Goal: Information Seeking & Learning: Learn about a topic

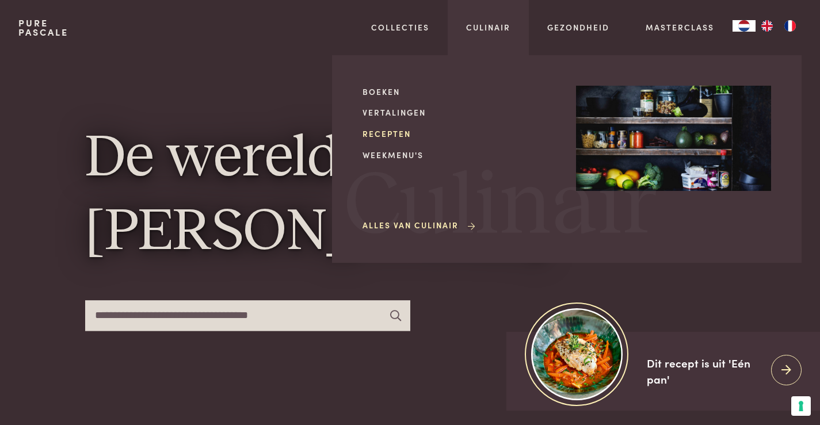
click at [386, 129] on link "Recepten" at bounding box center [459, 134] width 195 height 12
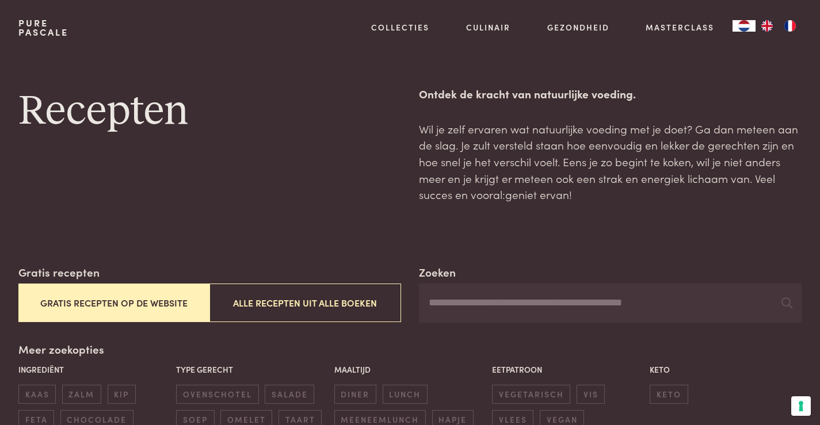
click at [114, 300] on button "Gratis recepten op de website" at bounding box center [113, 303] width 191 height 39
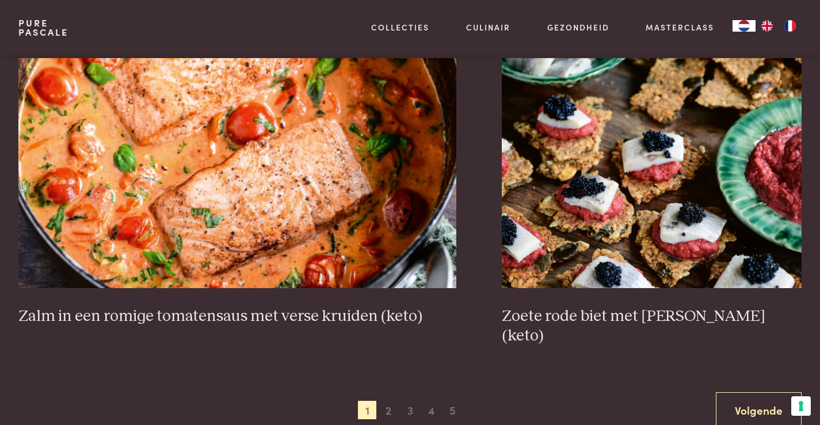
scroll to position [2104, 0]
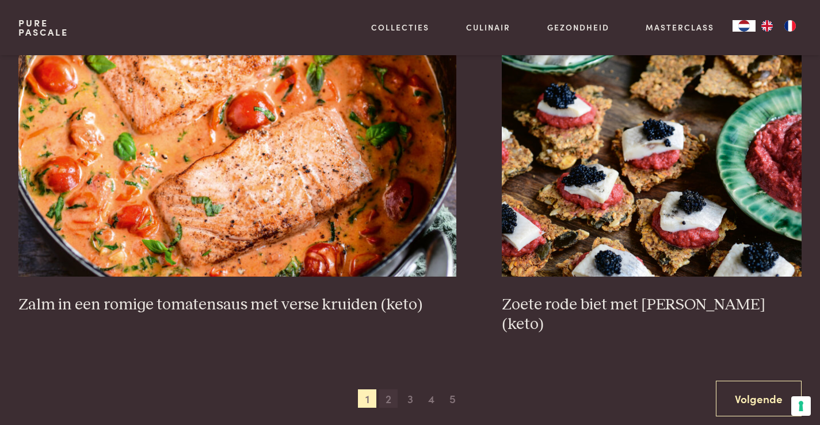
click at [388, 389] on span "2" at bounding box center [388, 398] width 18 height 18
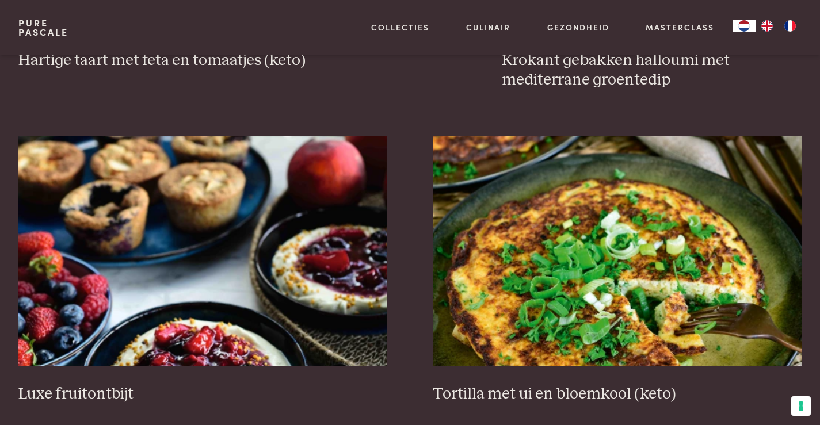
scroll to position [1414, 0]
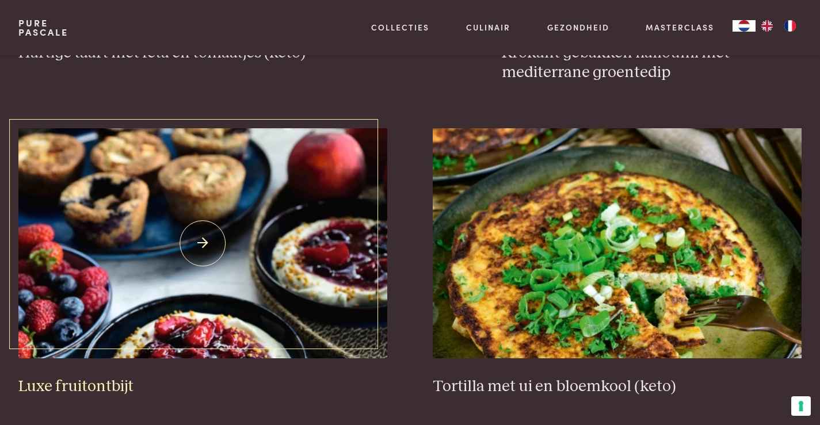
click at [251, 271] on img at bounding box center [202, 243] width 369 height 230
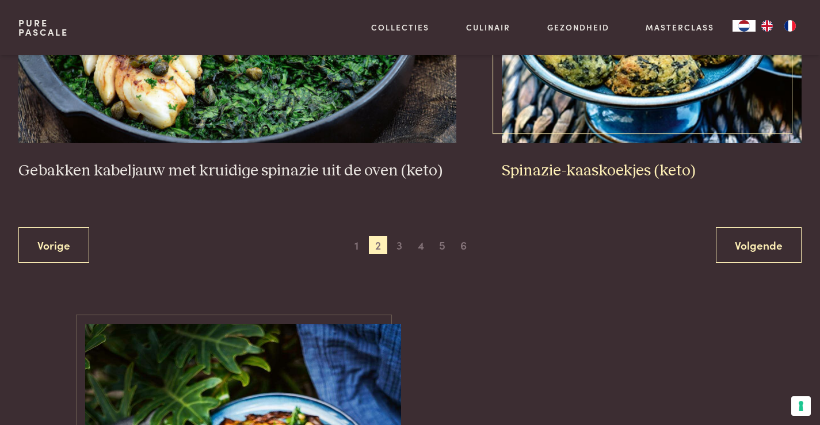
scroll to position [2277, 0]
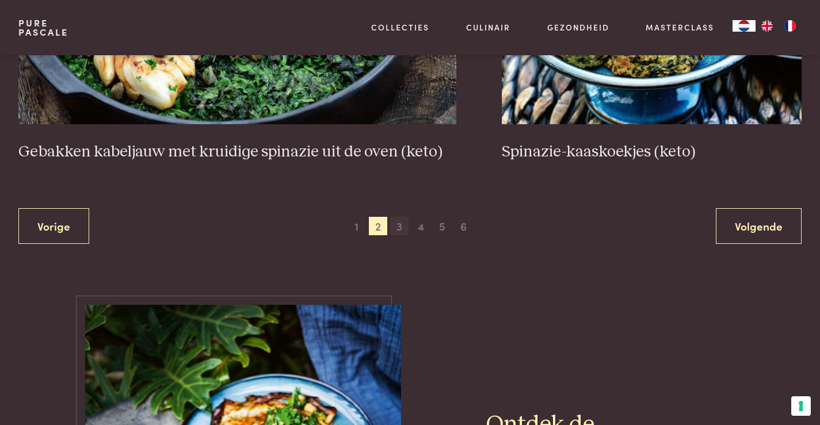
click at [399, 222] on span "3" at bounding box center [399, 226] width 18 height 18
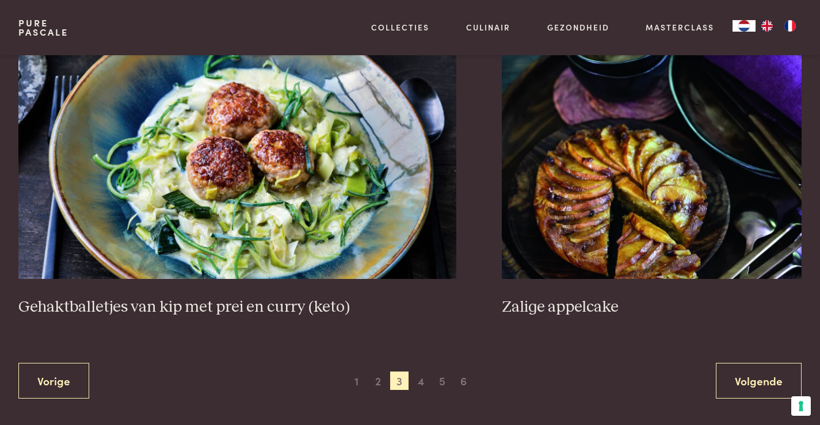
scroll to position [2219, 0]
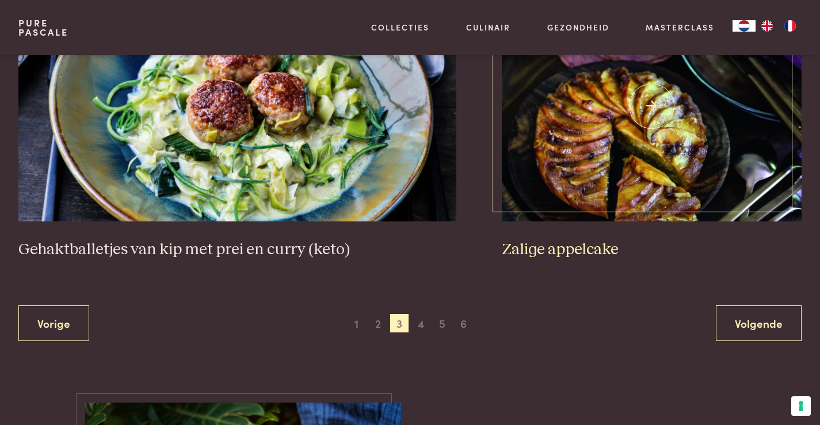
click at [599, 167] on img at bounding box center [651, 106] width 300 height 230
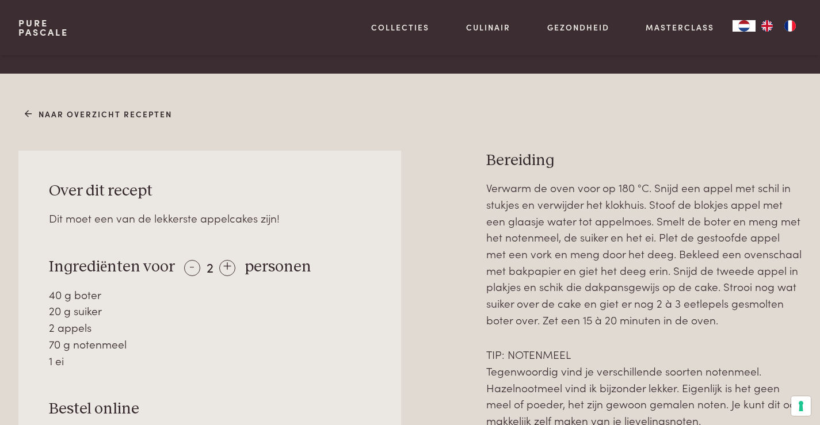
scroll to position [460, 0]
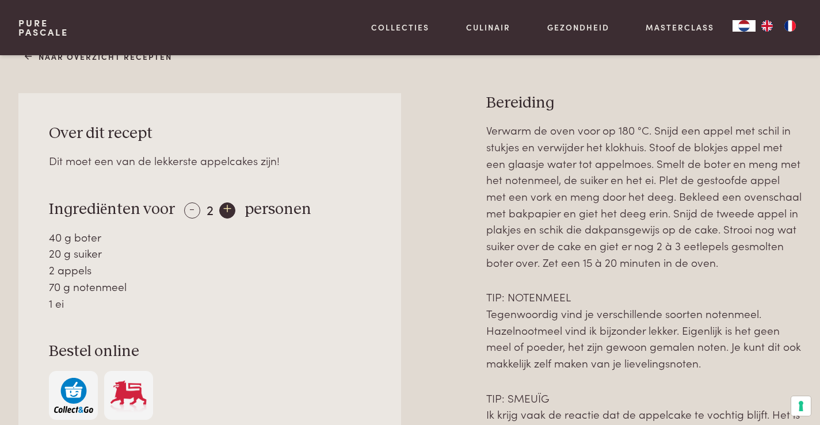
click at [227, 215] on div "+" at bounding box center [227, 210] width 16 height 16
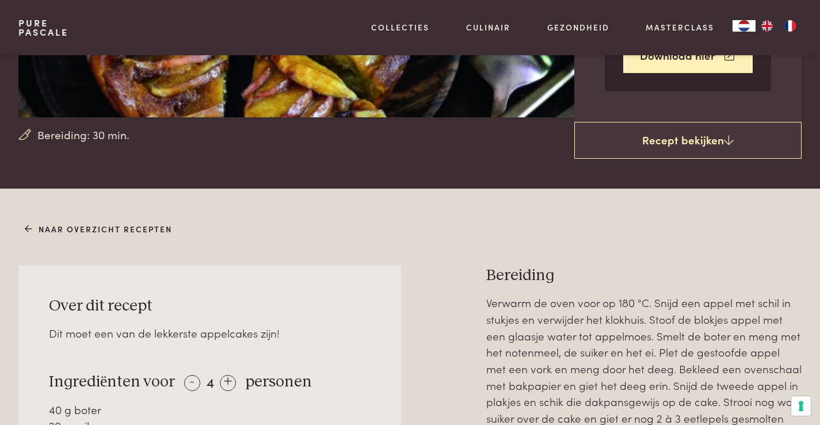
scroll to position [403, 0]
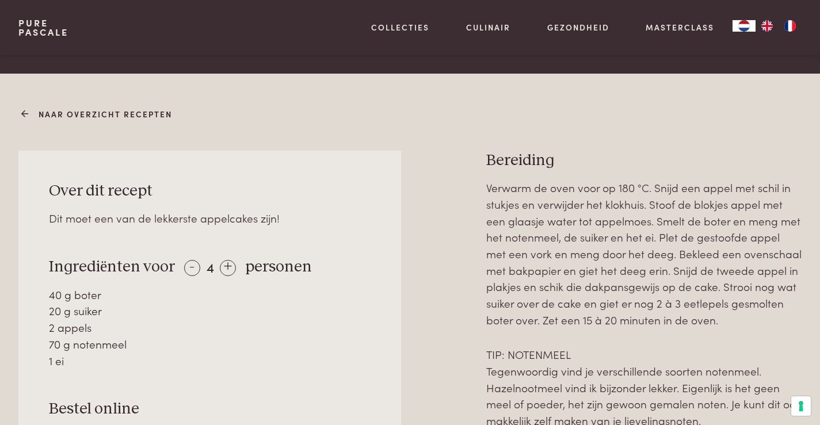
click at [43, 112] on link "Naar overzicht recepten" at bounding box center [99, 114] width 148 height 12
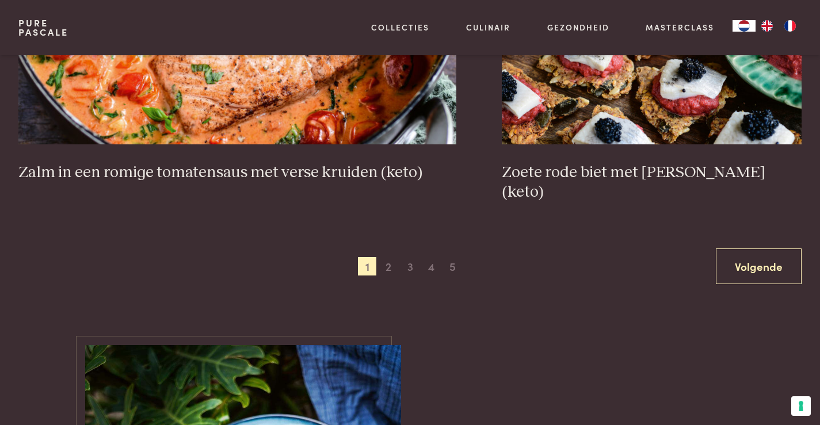
scroll to position [2243, 0]
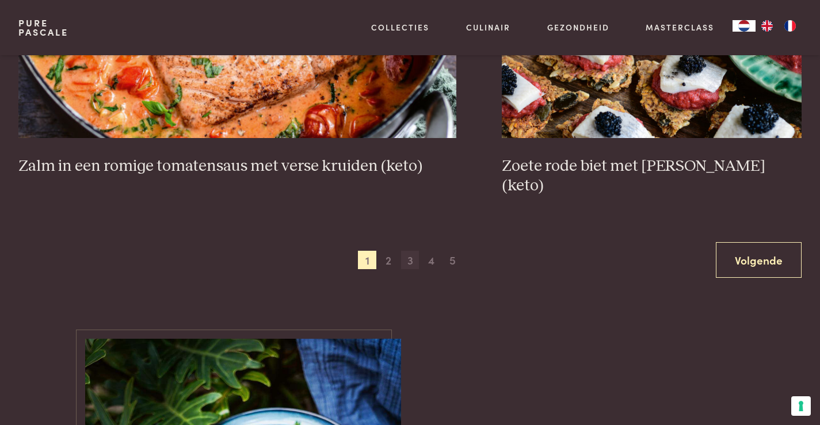
click at [412, 251] on span "3" at bounding box center [410, 260] width 18 height 18
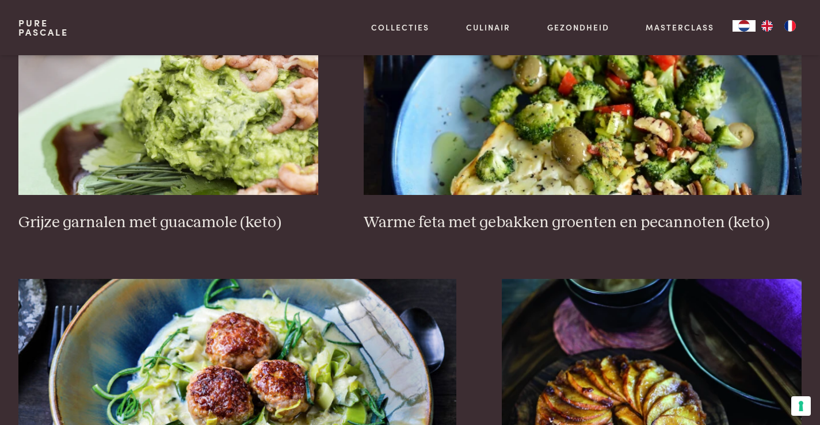
scroll to position [2277, 0]
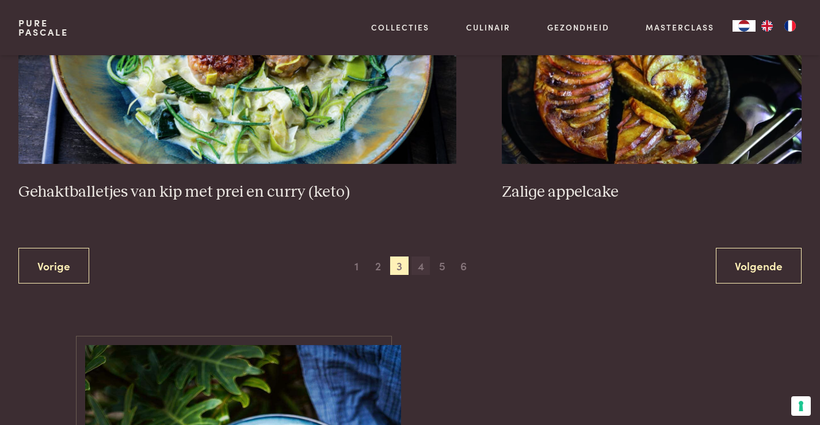
click at [420, 263] on span "4" at bounding box center [420, 265] width 18 height 18
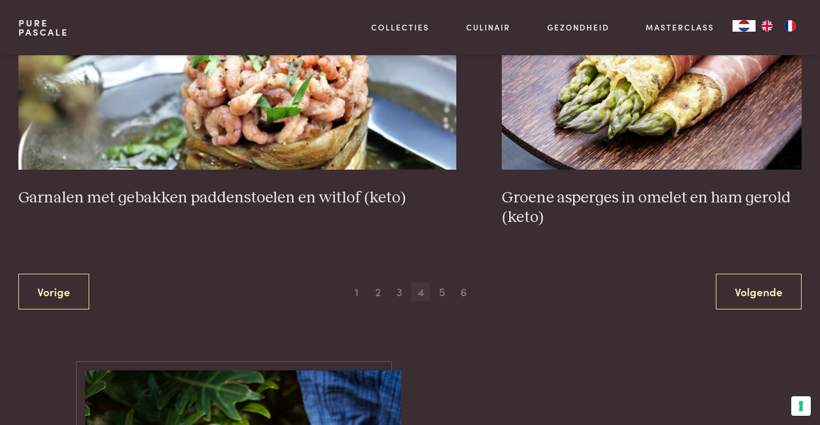
scroll to position [2277, 0]
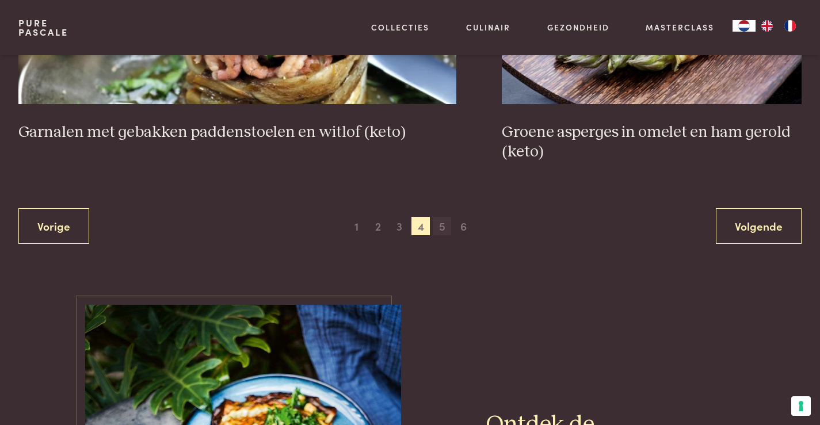
click at [441, 225] on span "5" at bounding box center [441, 226] width 18 height 18
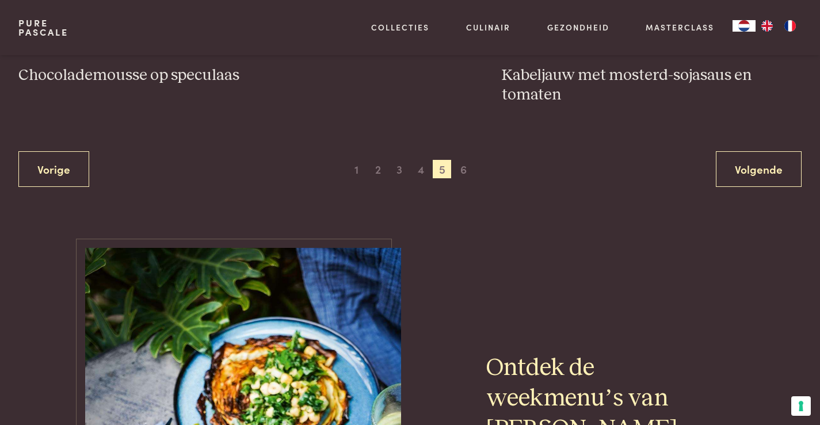
scroll to position [2334, 0]
click at [464, 167] on span "6" at bounding box center [463, 168] width 18 height 18
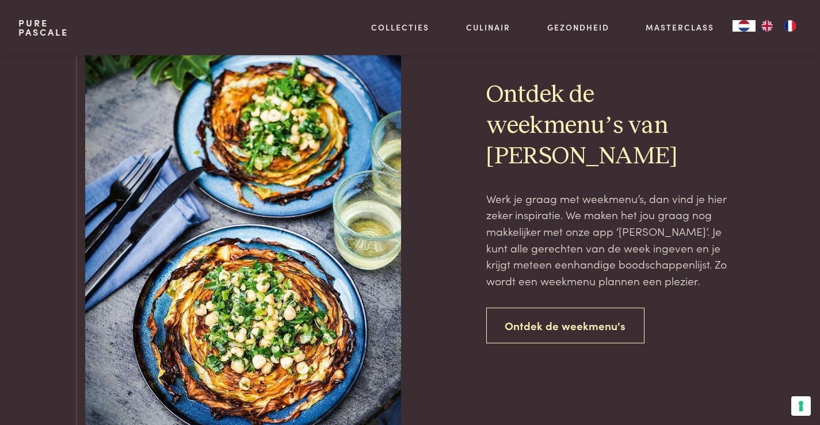
scroll to position [1012, 0]
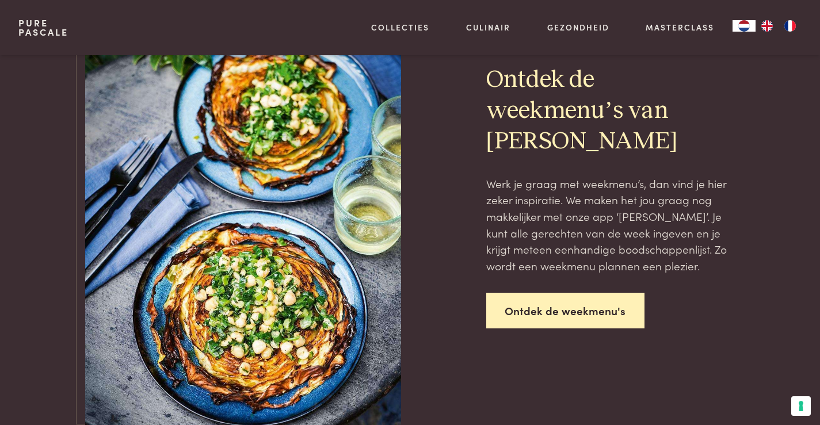
click at [539, 309] on link "Ontdek de weekmenu's" at bounding box center [565, 311] width 159 height 36
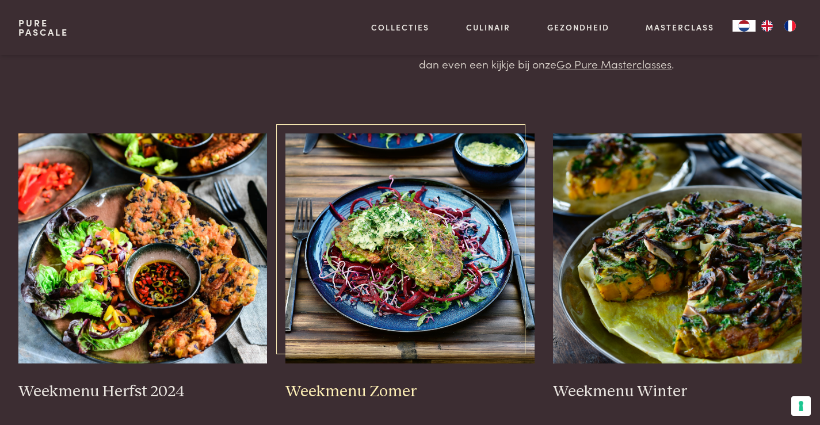
scroll to position [230, 0]
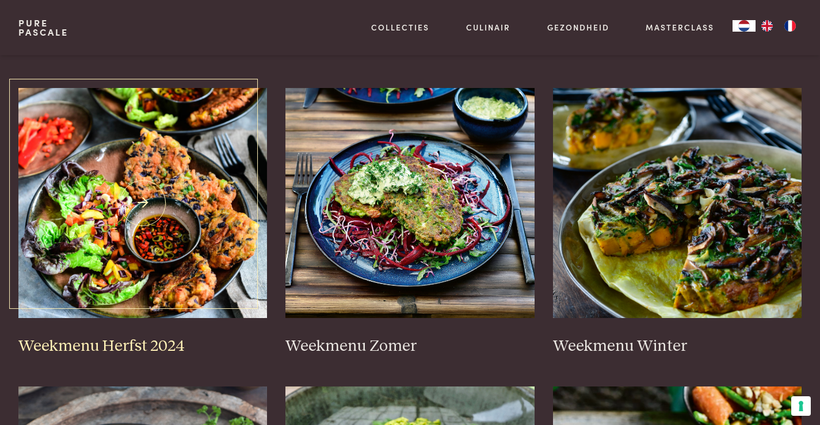
click at [145, 223] on img at bounding box center [142, 203] width 249 height 230
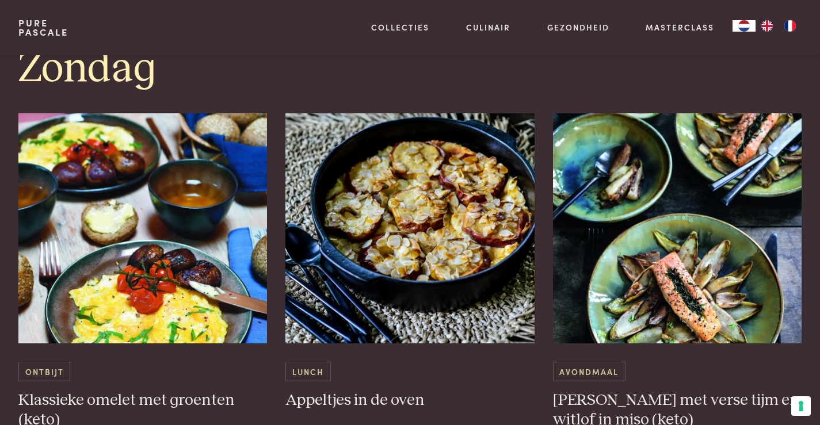
scroll to position [3451, 0]
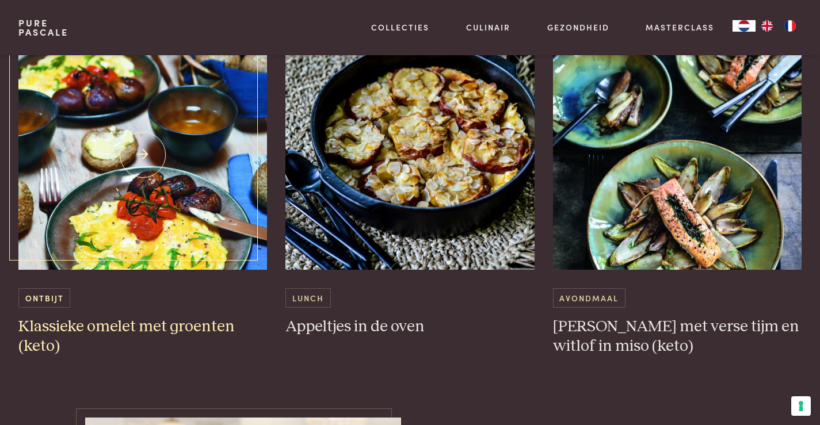
click at [128, 174] on img at bounding box center [142, 155] width 249 height 230
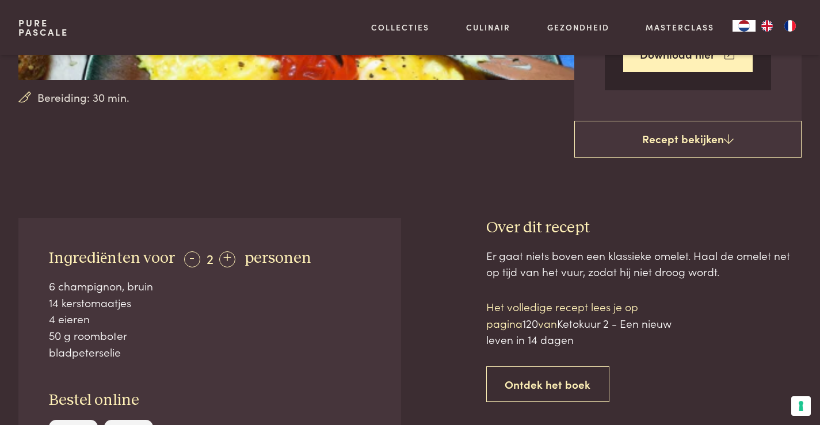
scroll to position [345, 0]
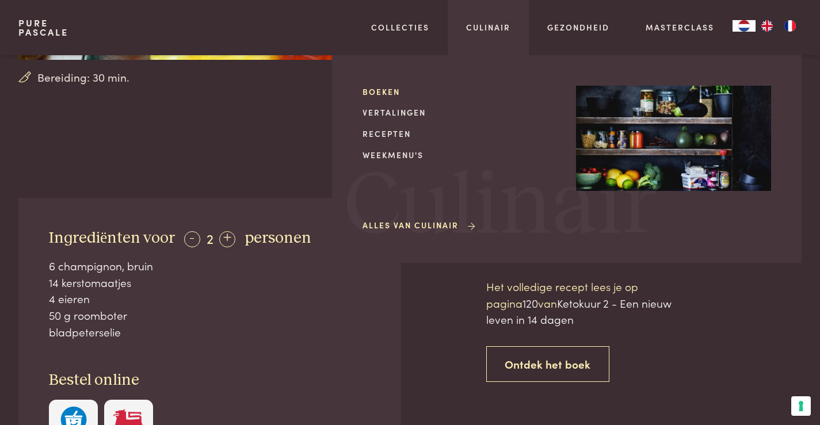
click at [381, 89] on link "Boeken" at bounding box center [459, 92] width 195 height 12
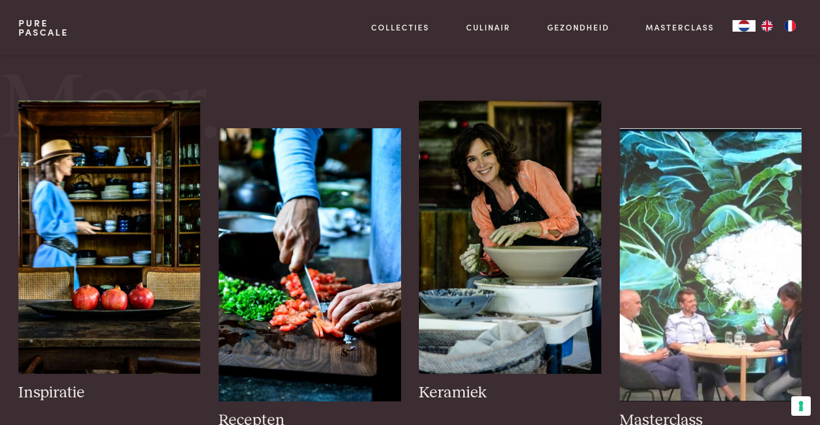
scroll to position [1495, 0]
